Goal: Leave review/rating: Share an evaluation or opinion about a product, service, or content

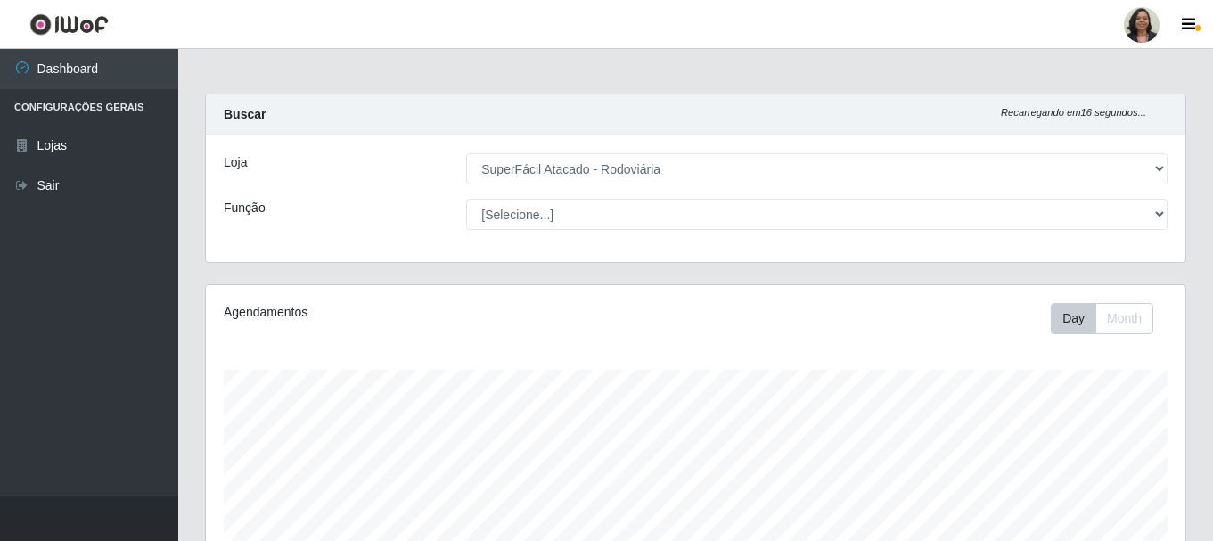
select select "400"
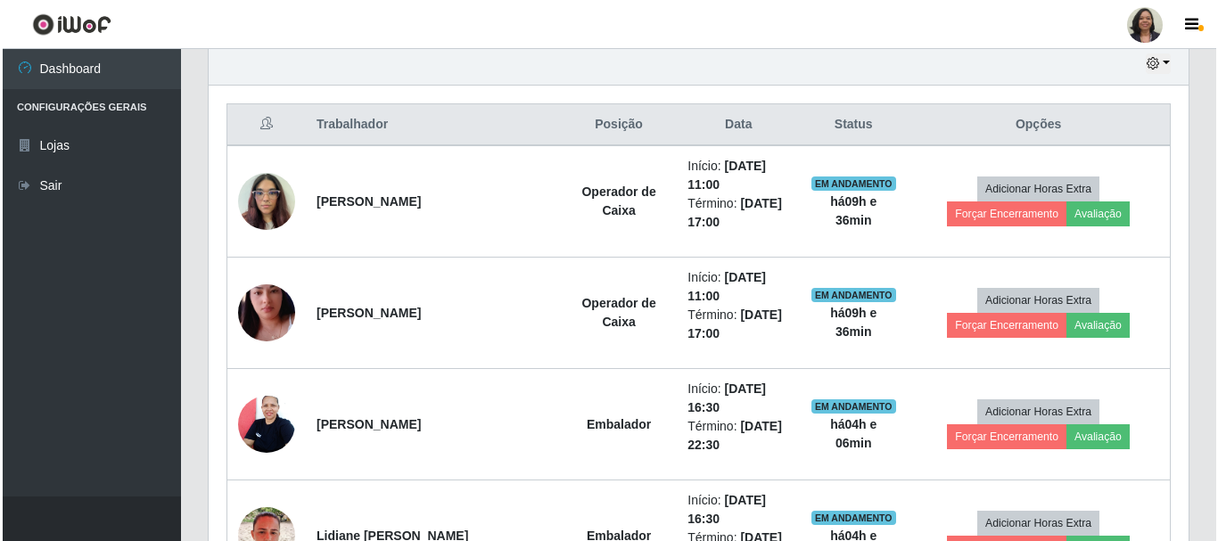
scroll to position [637, 0]
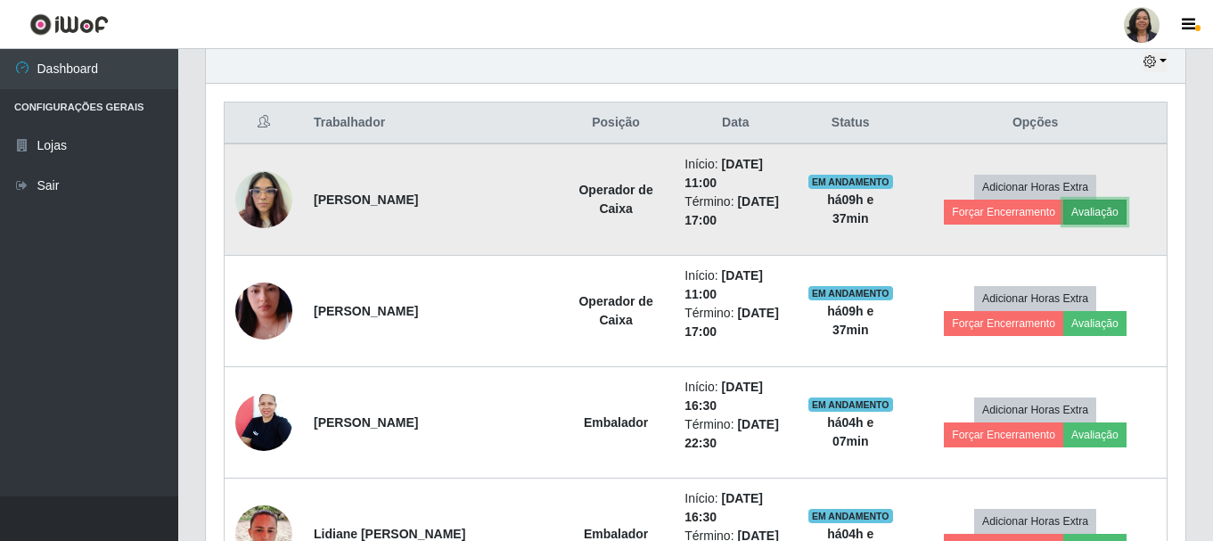
click at [1064, 219] on button "Avaliação" at bounding box center [1095, 212] width 63 height 25
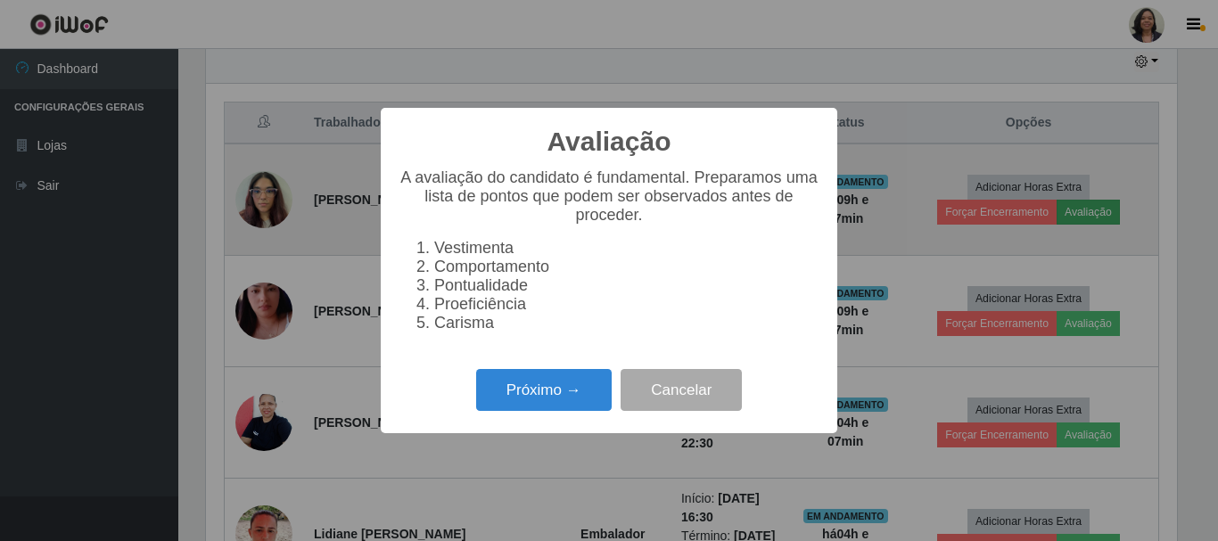
scroll to position [370, 971]
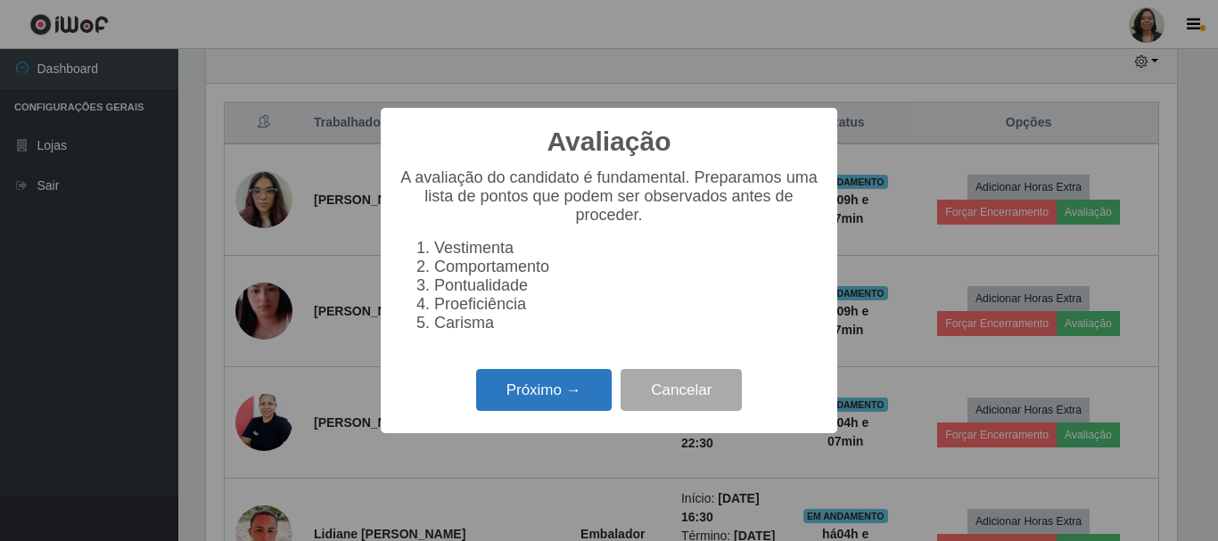
click at [544, 388] on button "Próximo →" at bounding box center [544, 390] width 136 height 42
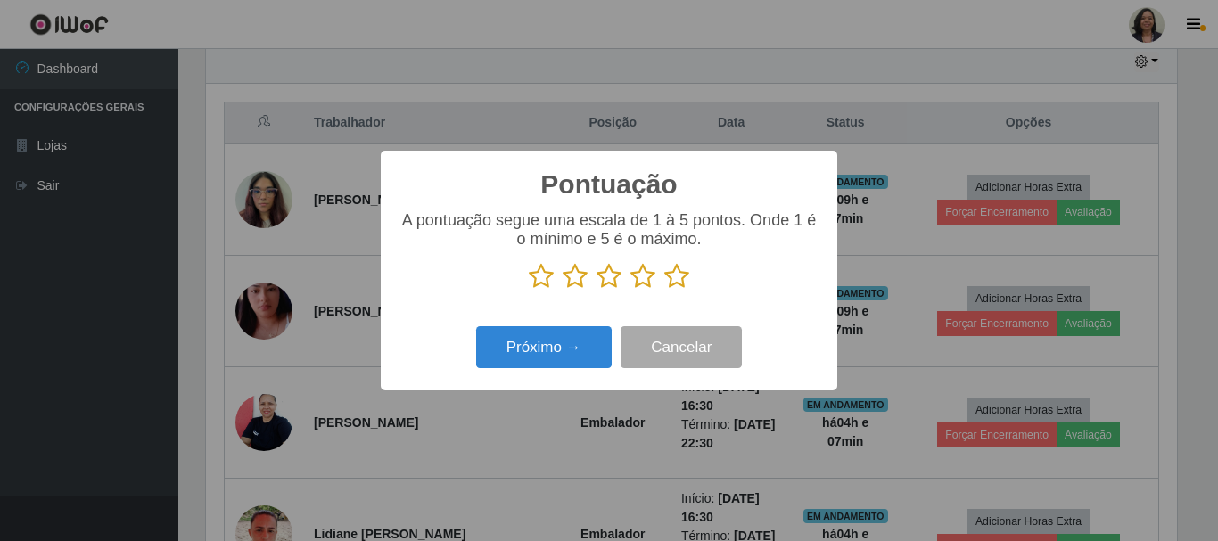
click at [679, 274] on icon at bounding box center [676, 276] width 25 height 27
click at [664, 290] on input "radio" at bounding box center [664, 290] width 0 height 0
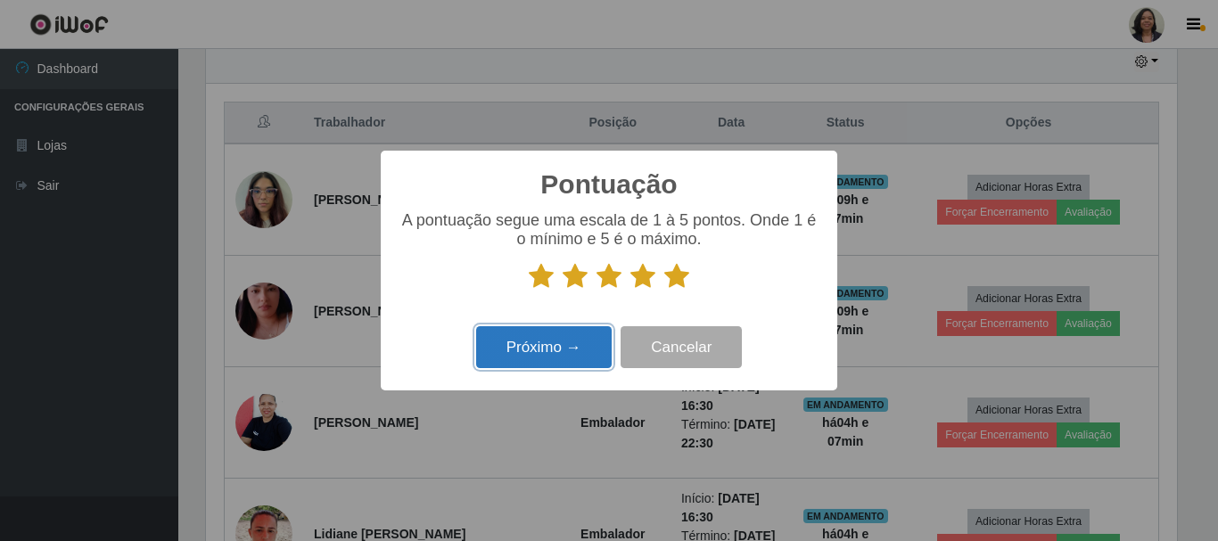
click at [547, 337] on button "Próximo →" at bounding box center [544, 347] width 136 height 42
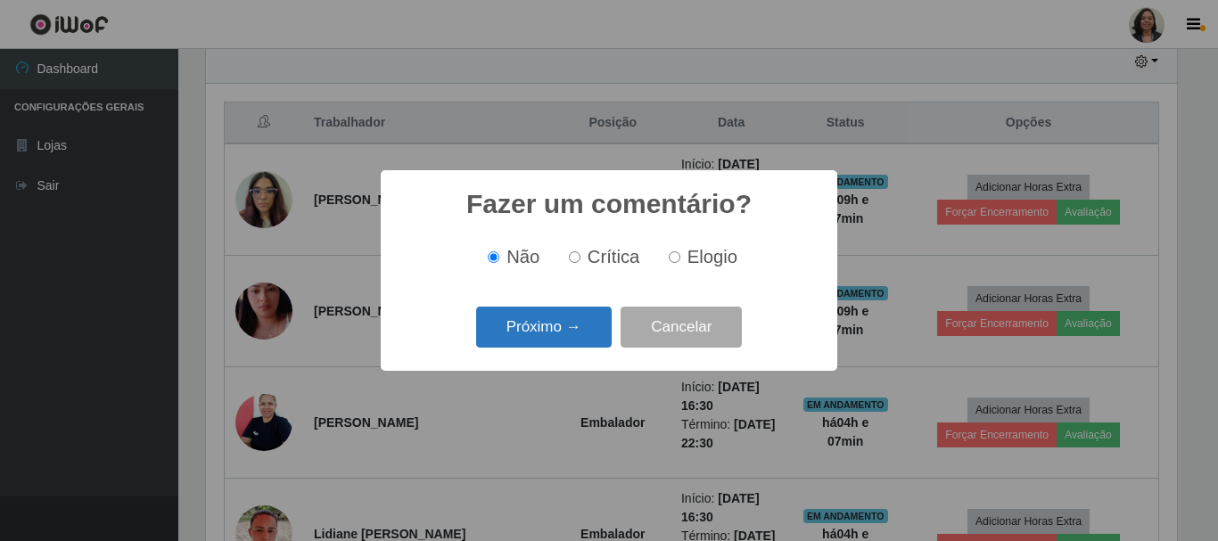
click at [560, 325] on button "Próximo →" at bounding box center [544, 328] width 136 height 42
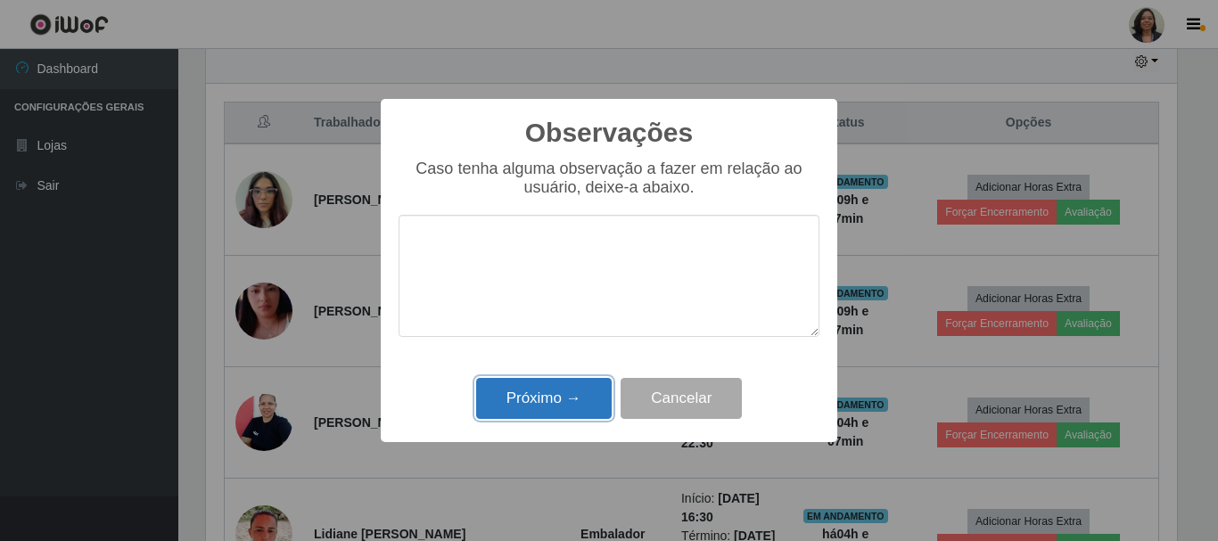
click at [578, 397] on button "Próximo →" at bounding box center [544, 399] width 136 height 42
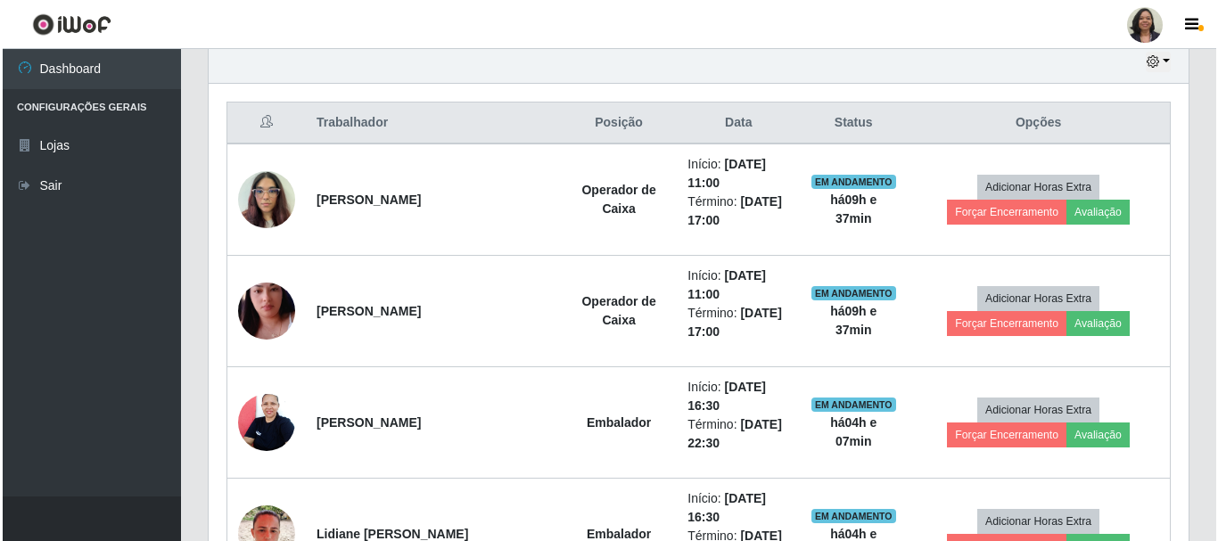
scroll to position [370, 980]
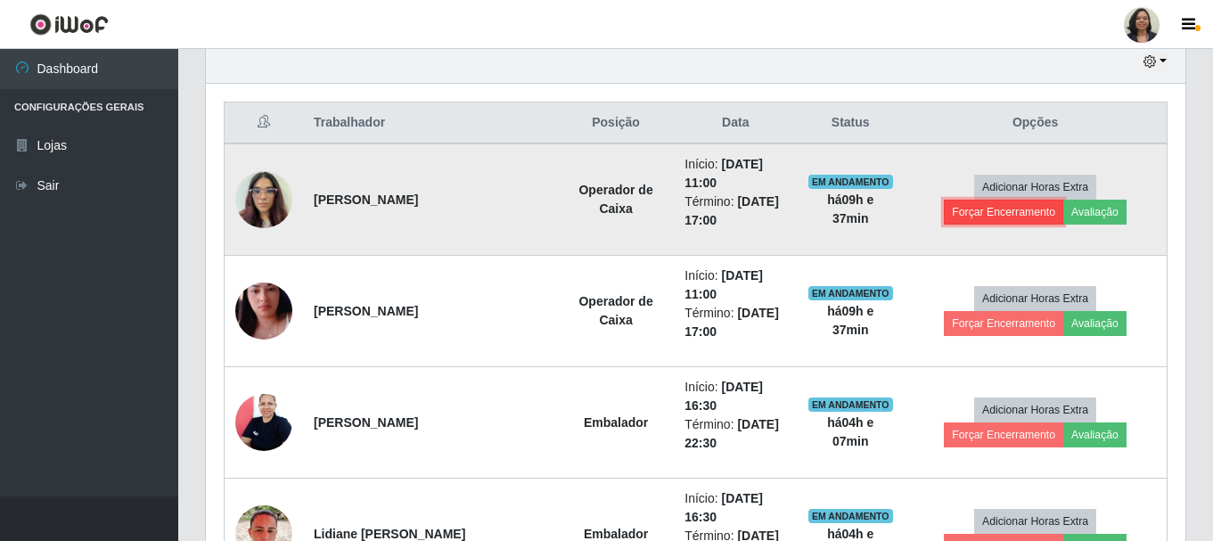
click at [1064, 200] on button "Forçar Encerramento" at bounding box center [1003, 212] width 119 height 25
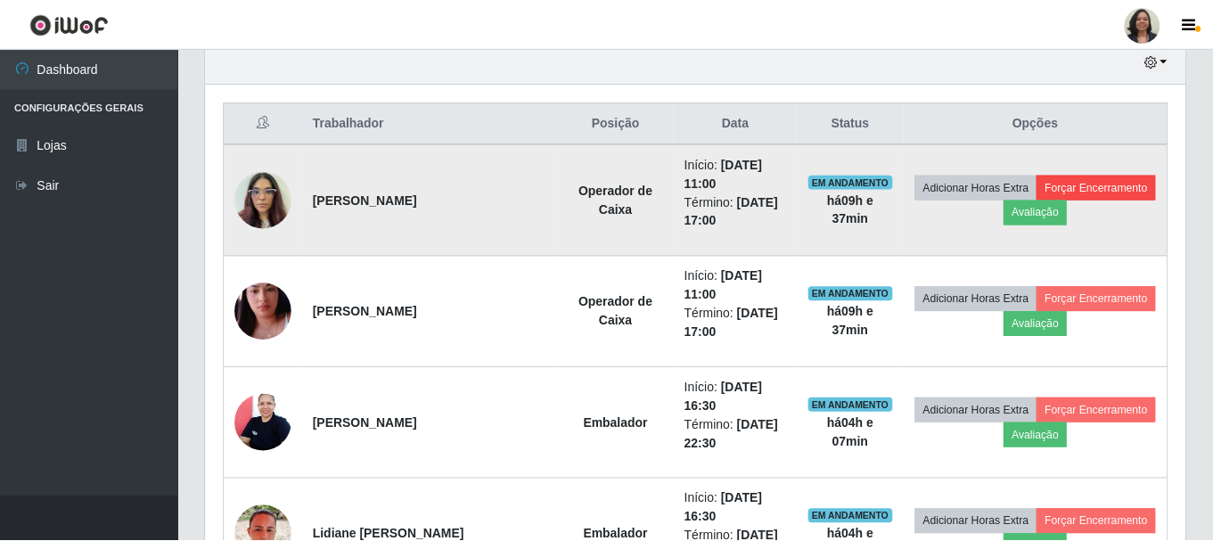
scroll to position [370, 971]
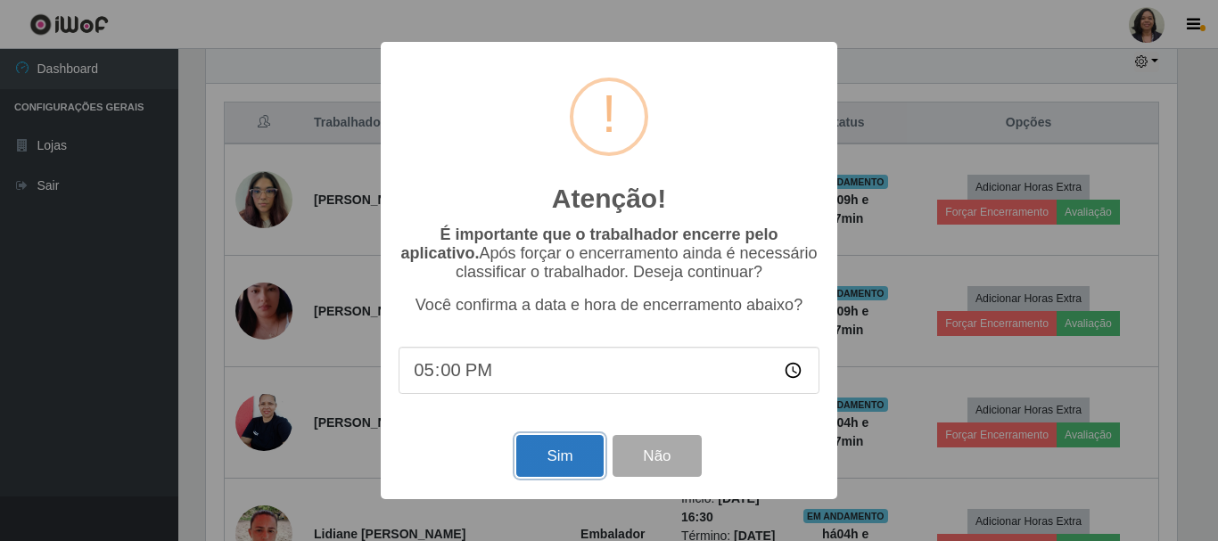
click at [585, 462] on button "Sim" at bounding box center [559, 456] width 86 height 42
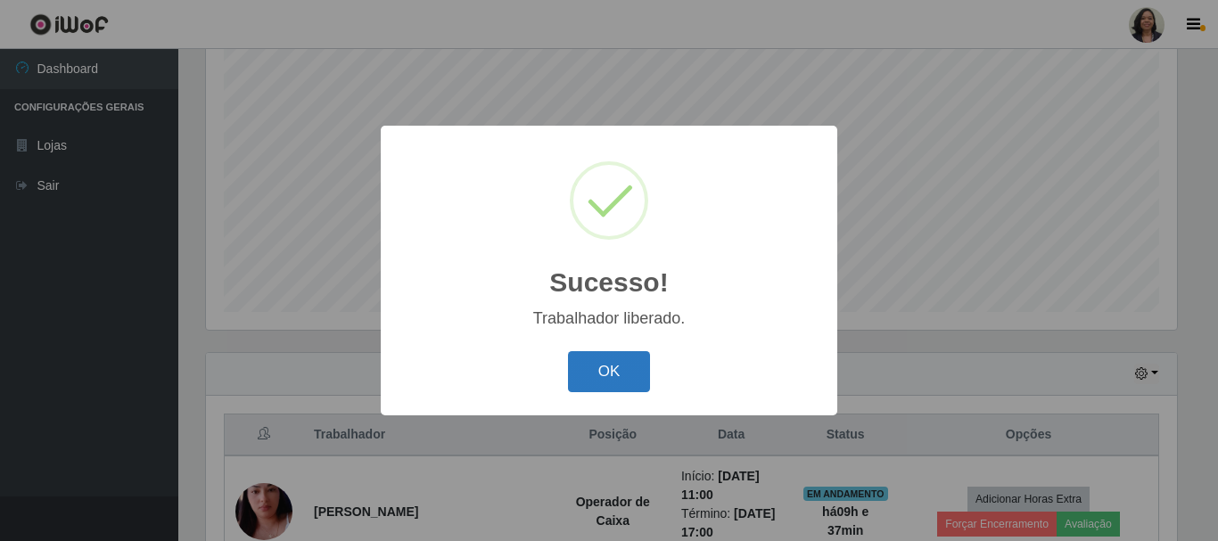
click at [602, 361] on button "OK" at bounding box center [609, 372] width 83 height 42
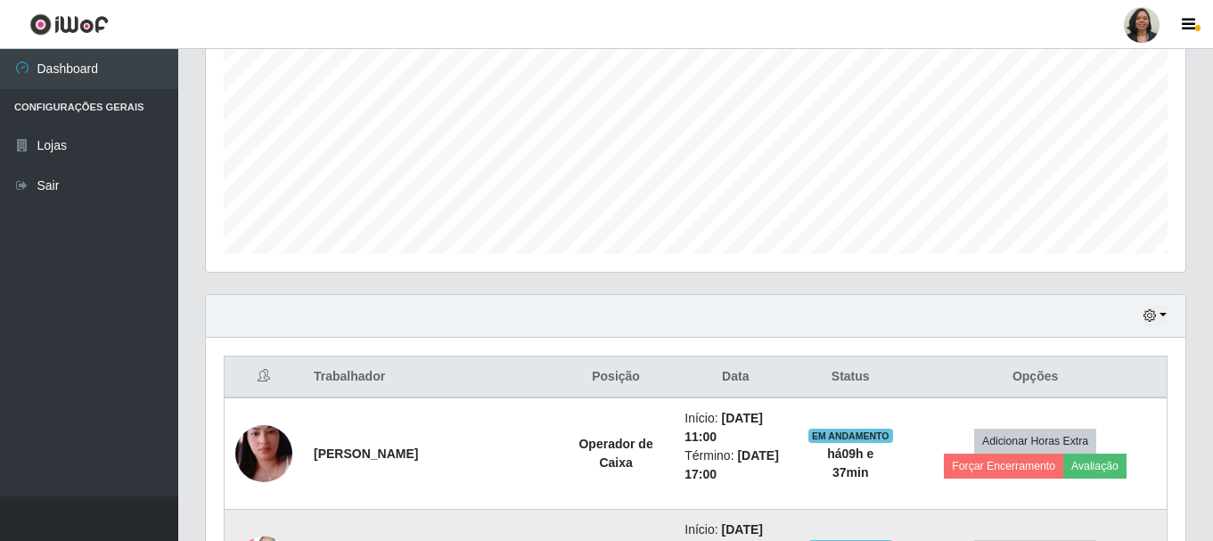
scroll to position [415, 0]
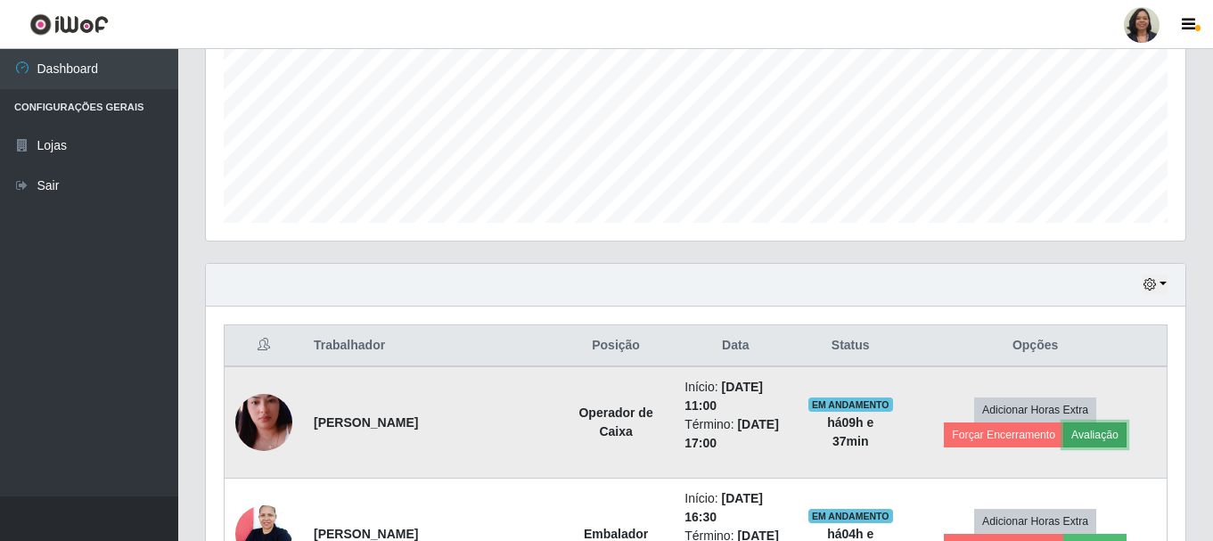
click at [1064, 435] on button "Avaliação" at bounding box center [1095, 435] width 63 height 25
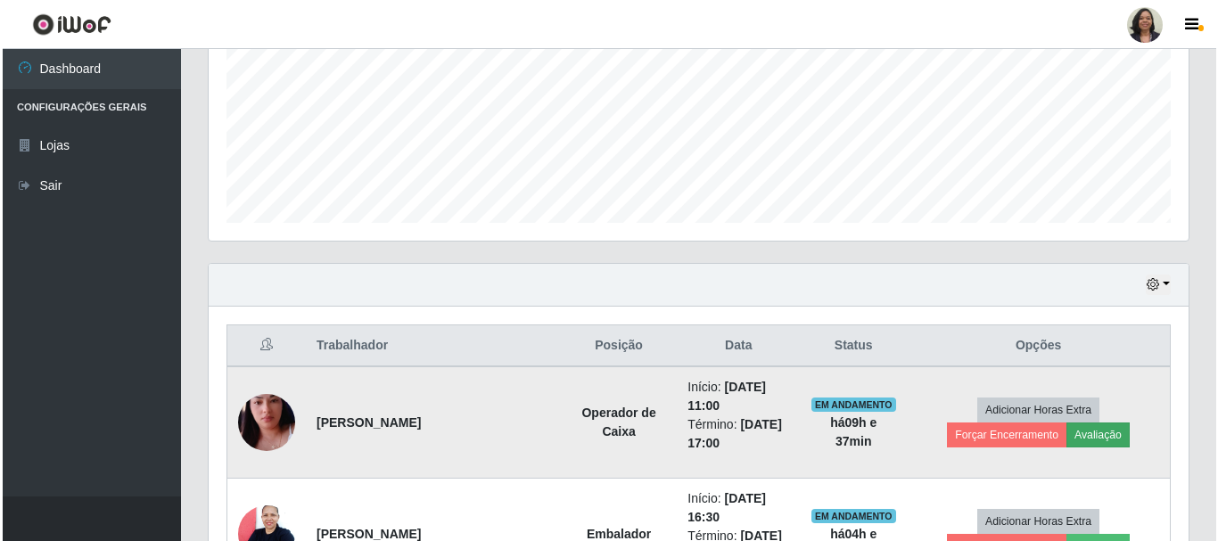
scroll to position [370, 971]
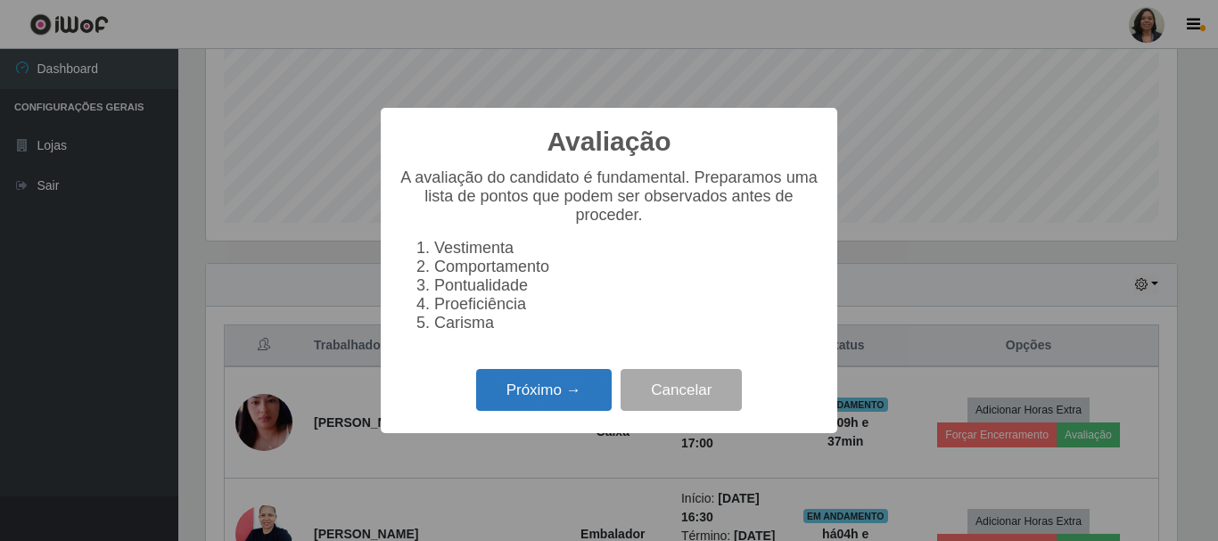
click at [563, 391] on button "Próximo →" at bounding box center [544, 390] width 136 height 42
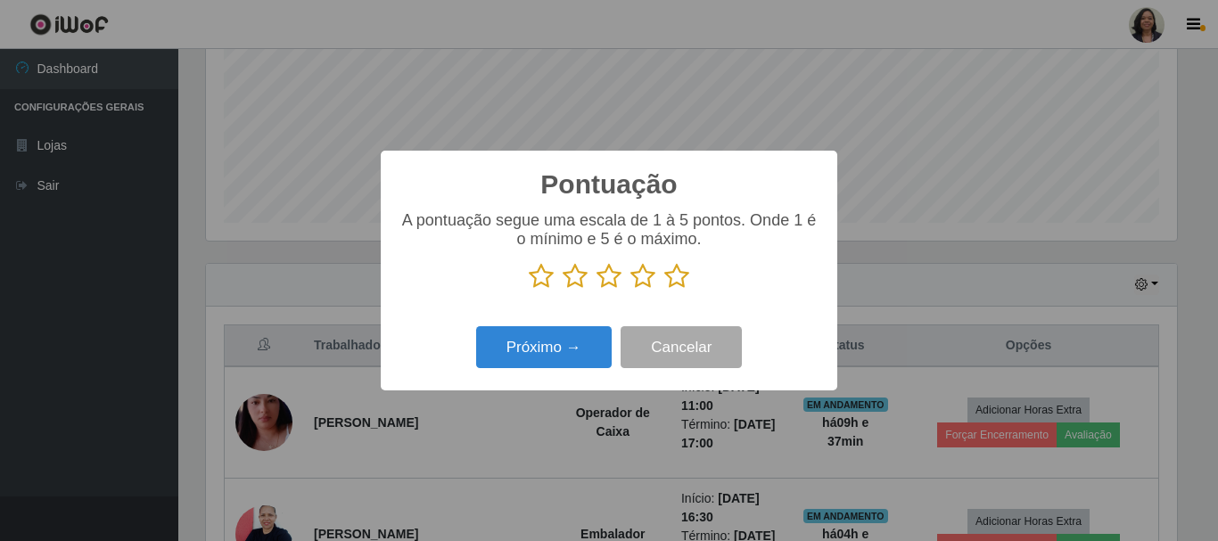
scroll to position [891149, 890548]
drag, startPoint x: 674, startPoint y: 284, endPoint x: 662, endPoint y: 285, distance: 11.7
click at [675, 283] on icon at bounding box center [676, 276] width 25 height 27
click at [664, 290] on input "radio" at bounding box center [664, 290] width 0 height 0
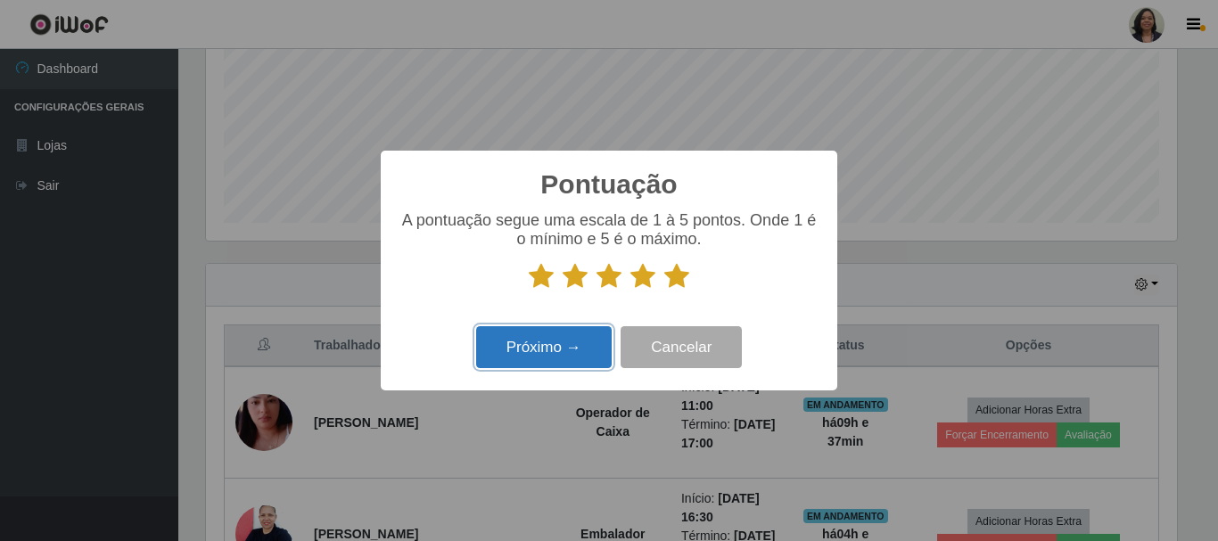
click at [523, 352] on button "Próximo →" at bounding box center [544, 347] width 136 height 42
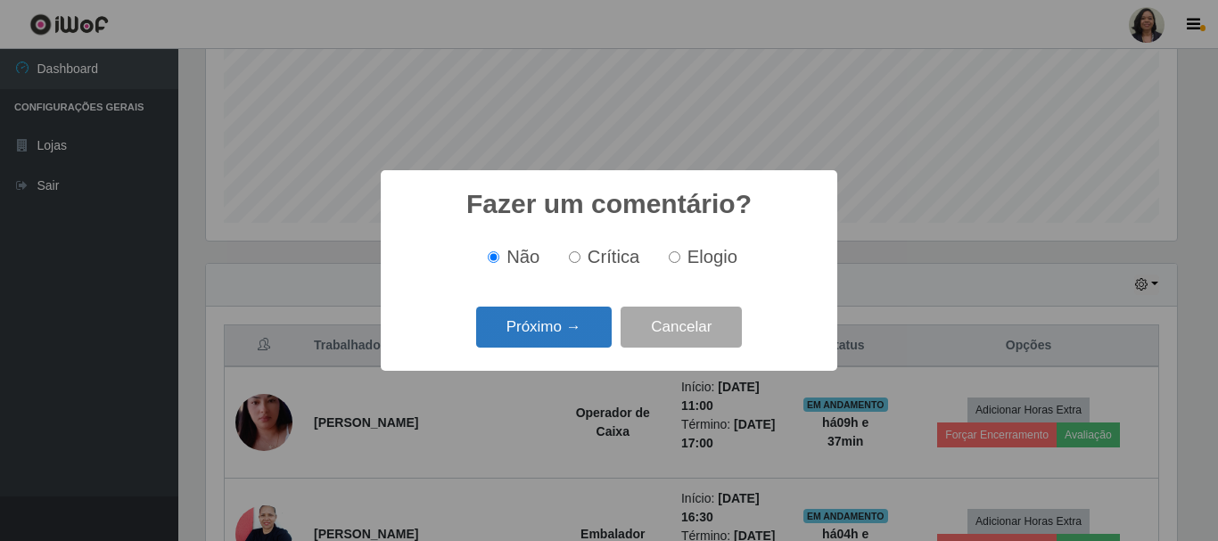
click at [538, 330] on button "Próximo →" at bounding box center [544, 328] width 136 height 42
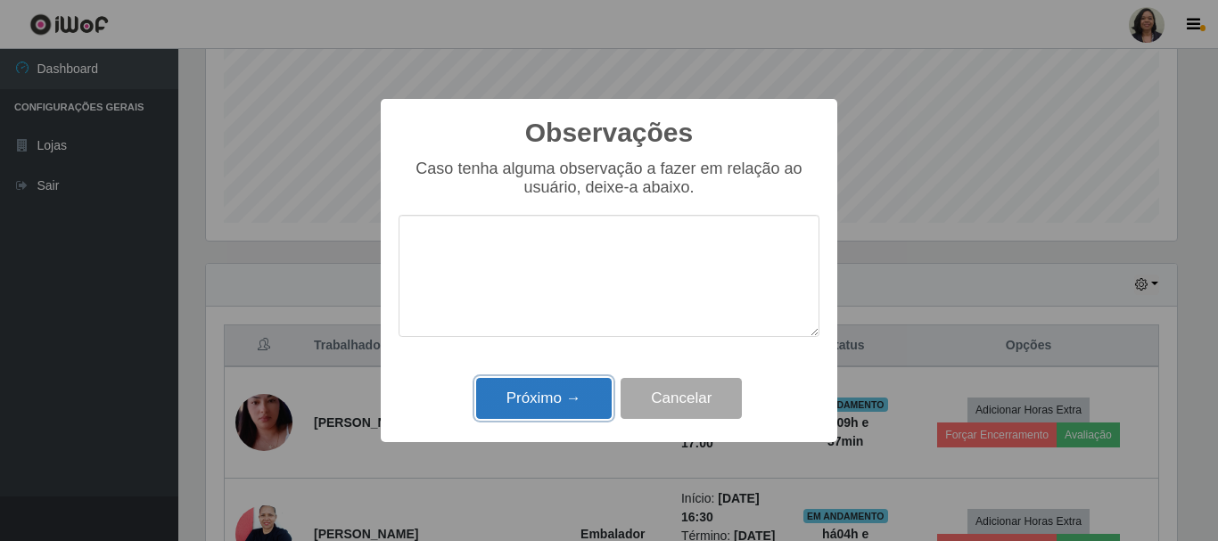
click at [548, 390] on button "Próximo →" at bounding box center [544, 399] width 136 height 42
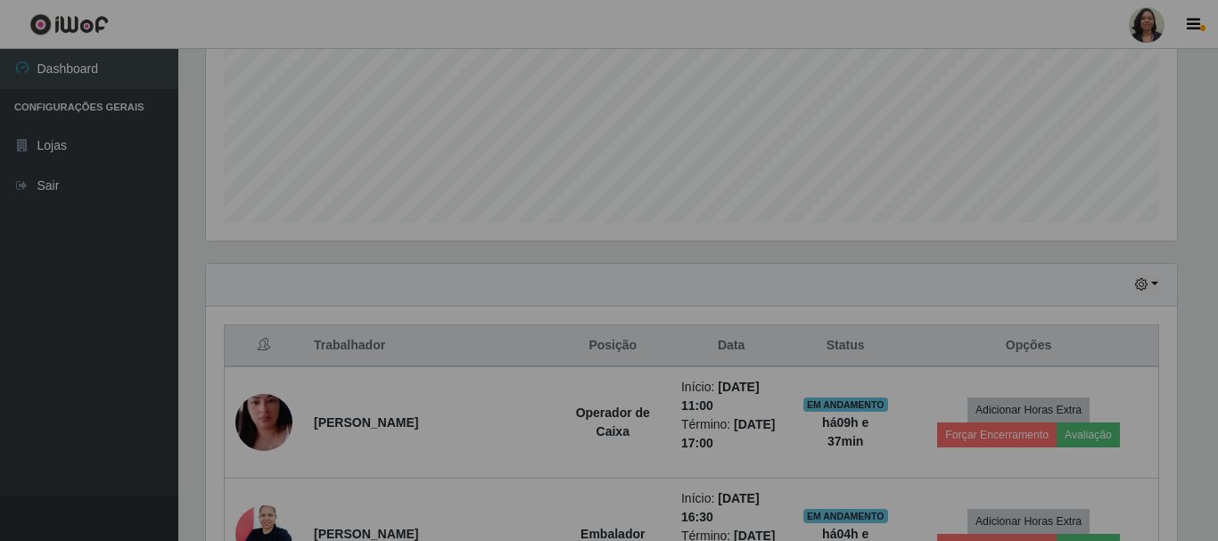
scroll to position [370, 980]
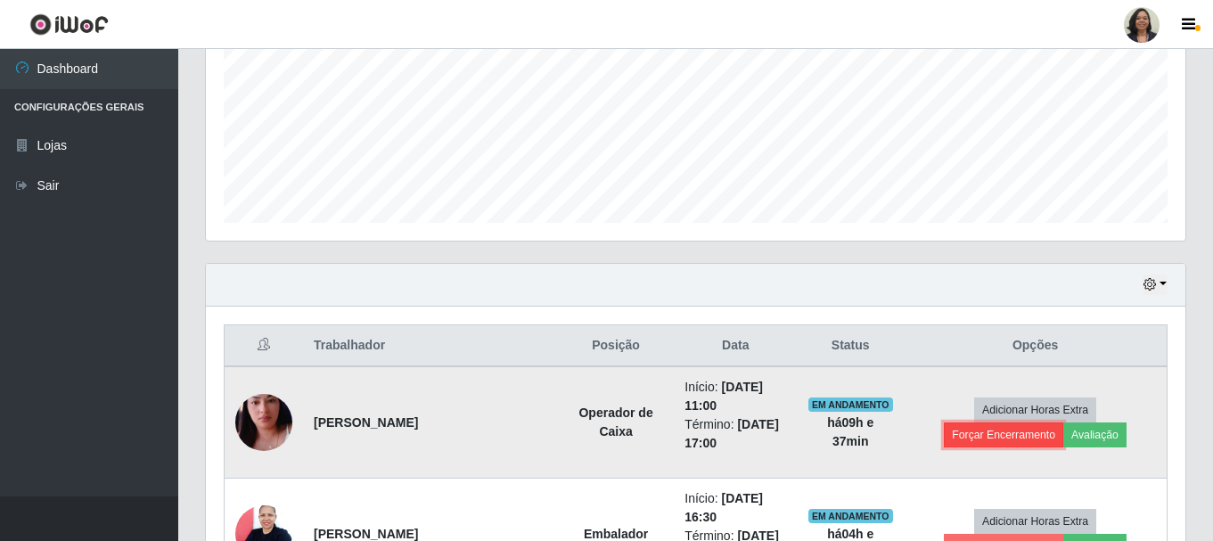
click at [1064, 423] on button "Forçar Encerramento" at bounding box center [1003, 435] width 119 height 25
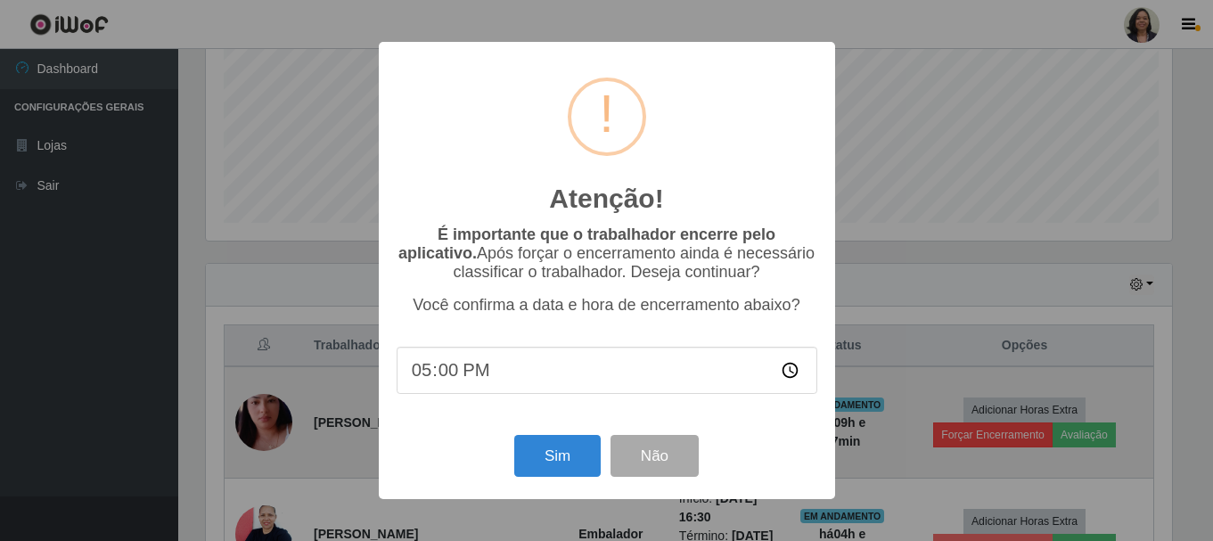
scroll to position [370, 971]
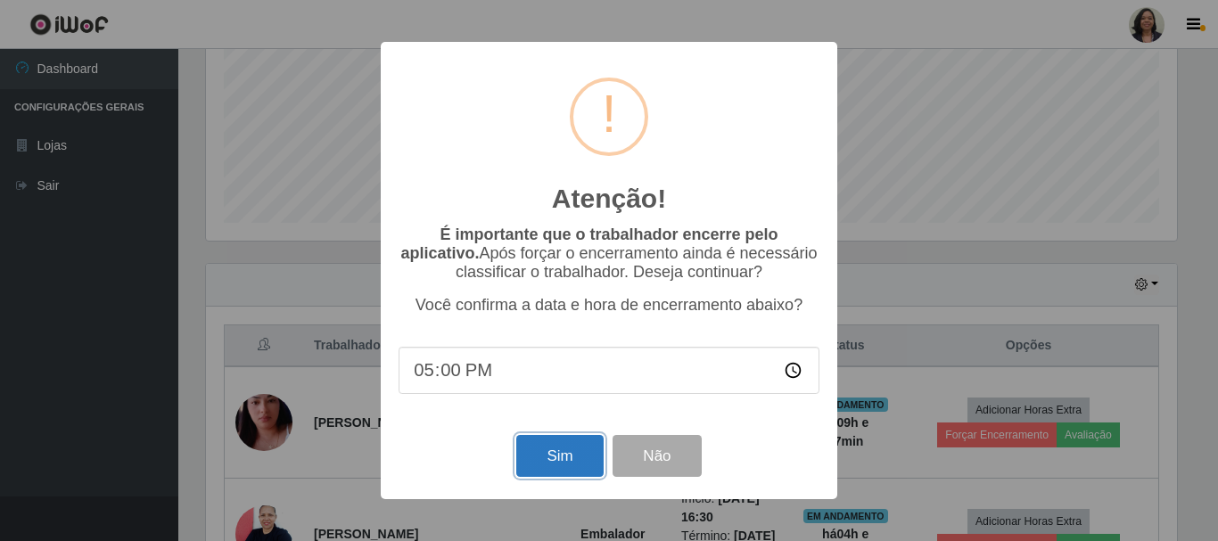
click at [582, 444] on button "Sim" at bounding box center [559, 456] width 86 height 42
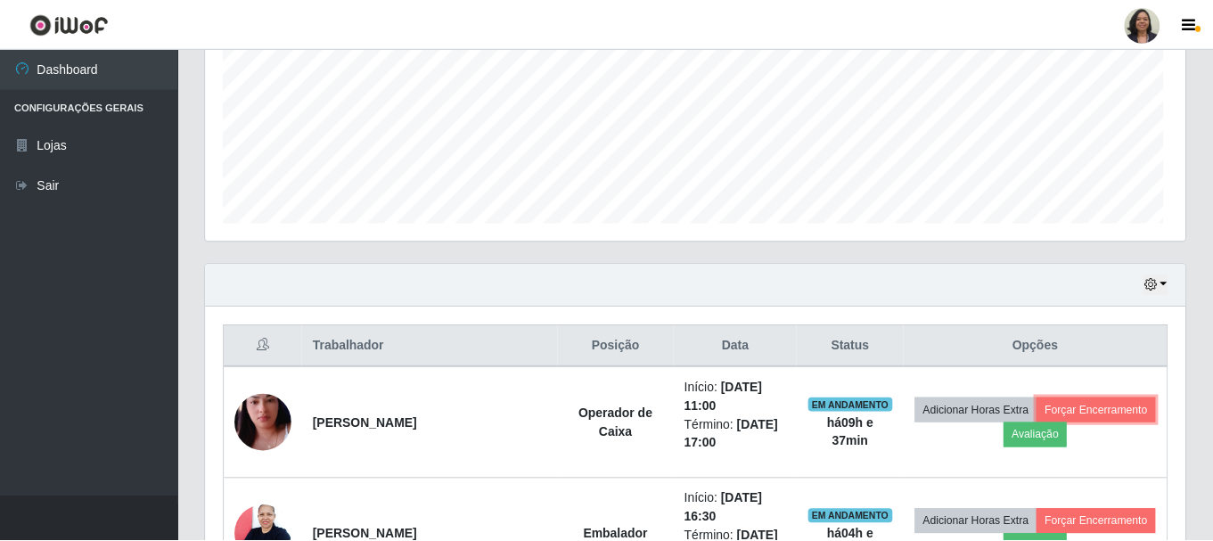
scroll to position [0, 0]
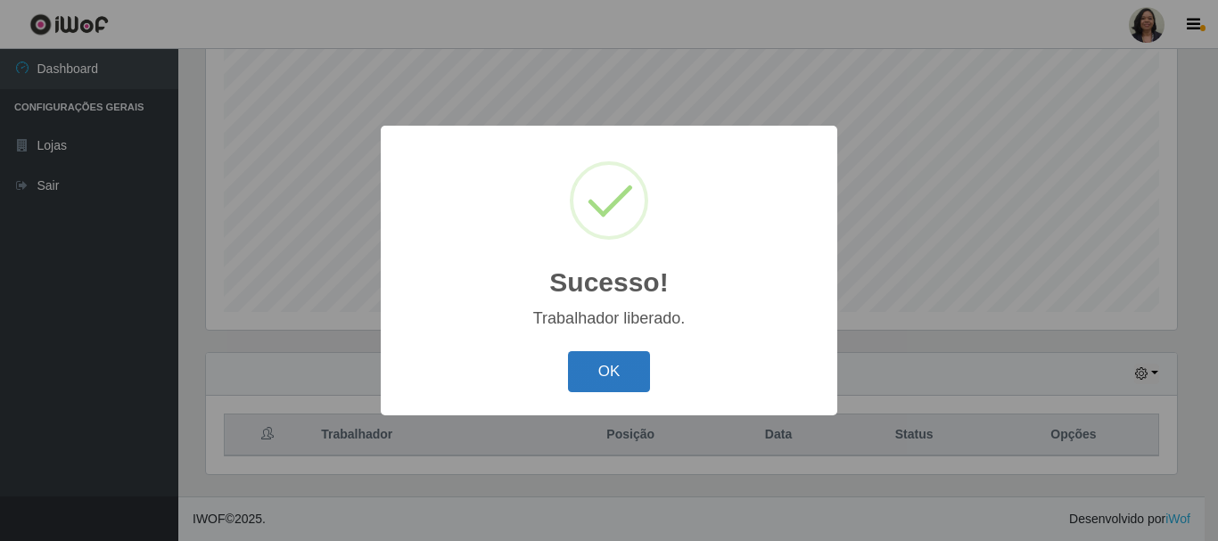
click at [586, 380] on button "OK" at bounding box center [609, 372] width 83 height 42
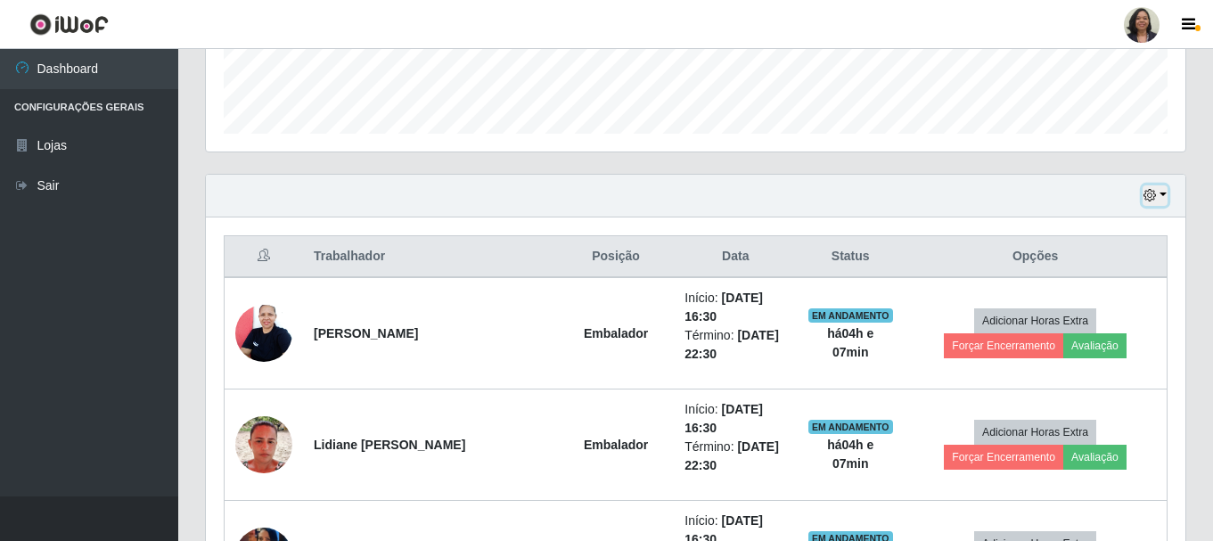
click at [1143, 200] on button "button" at bounding box center [1155, 195] width 25 height 21
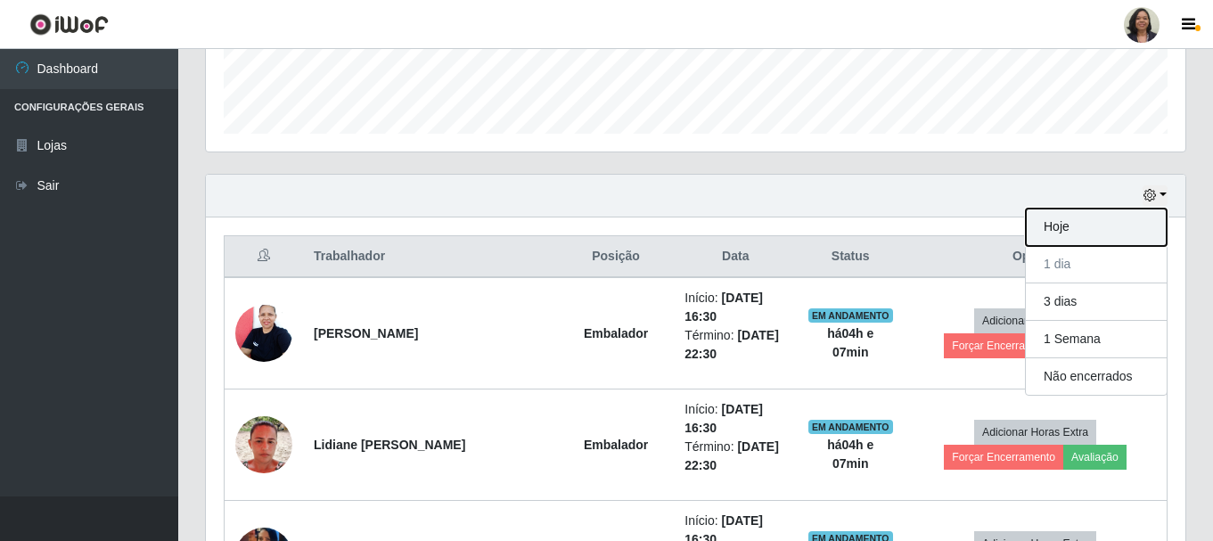
click at [1105, 211] on button "Hoje" at bounding box center [1096, 227] width 141 height 37
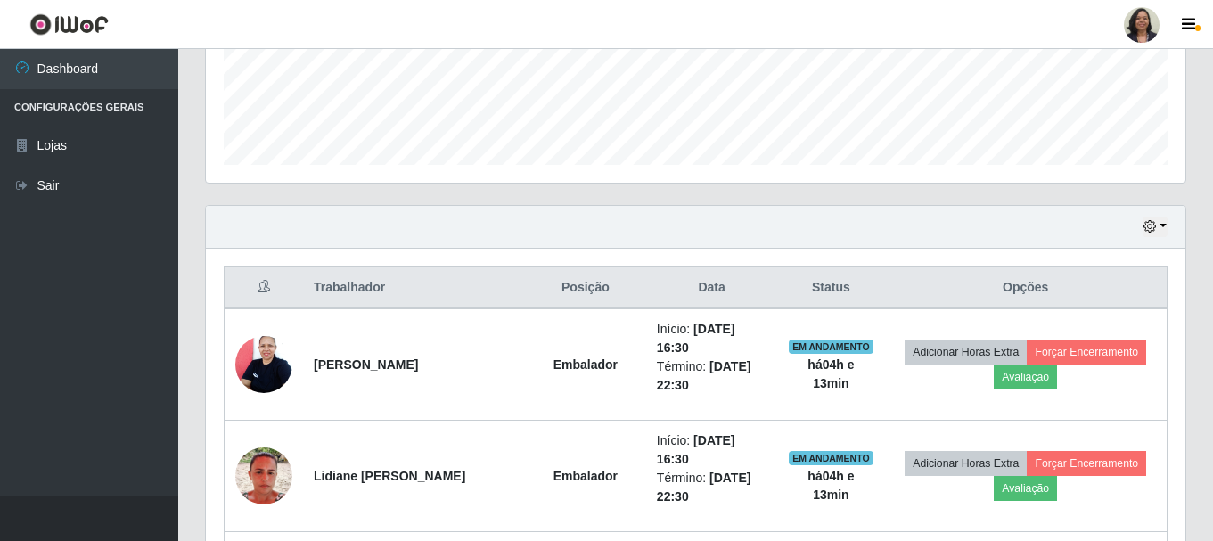
scroll to position [504, 0]
